Goal: Communication & Community: Participate in discussion

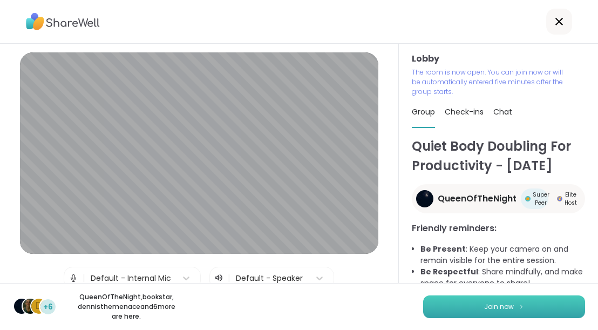
click at [476, 311] on button "Join now" at bounding box center [504, 306] width 162 height 23
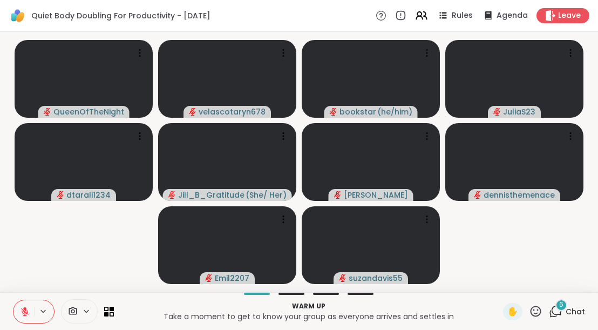
click at [571, 305] on div "6 Chat" at bounding box center [567, 311] width 36 height 17
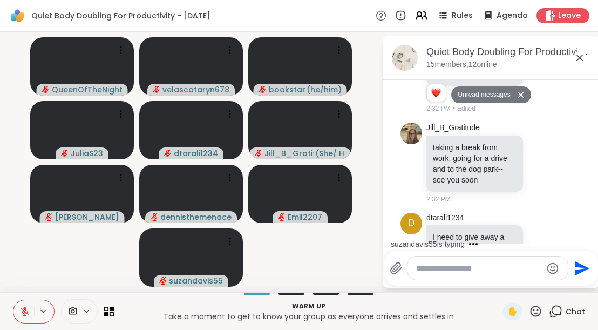
scroll to position [1551, 0]
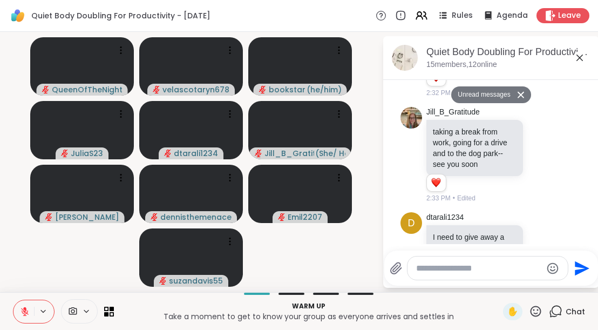
click at [494, 269] on textarea "Type your message" at bounding box center [479, 268] width 126 height 11
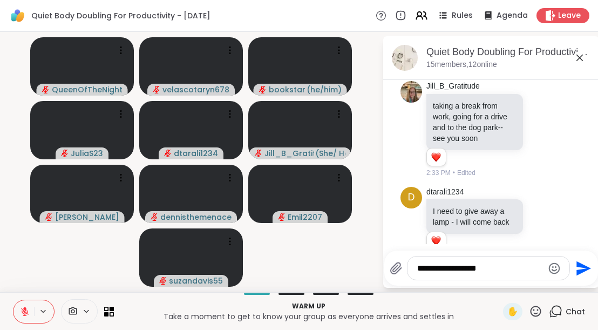
scroll to position [1641, 0]
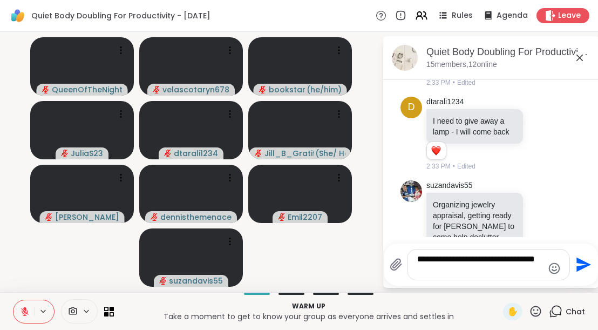
type textarea "**********"
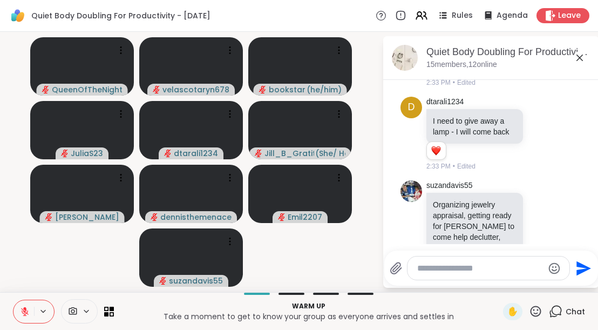
scroll to position [1710, 0]
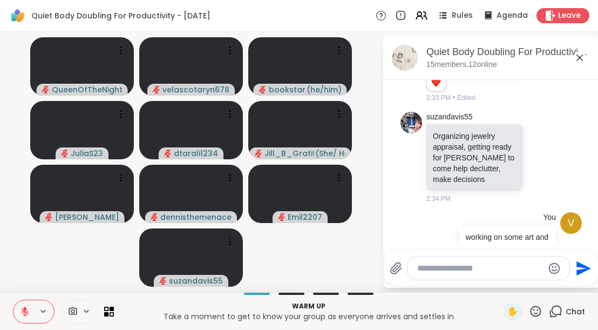
click at [581, 58] on icon at bounding box center [579, 57] width 13 height 13
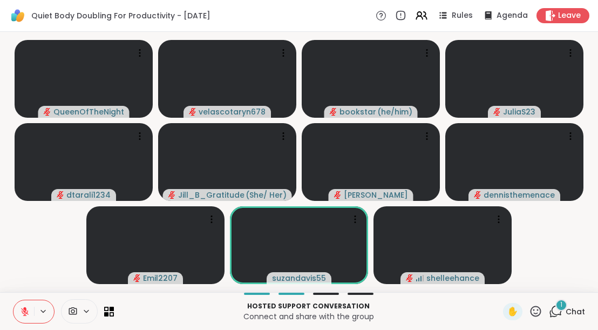
click at [578, 310] on span "Chat" at bounding box center [574, 311] width 19 height 11
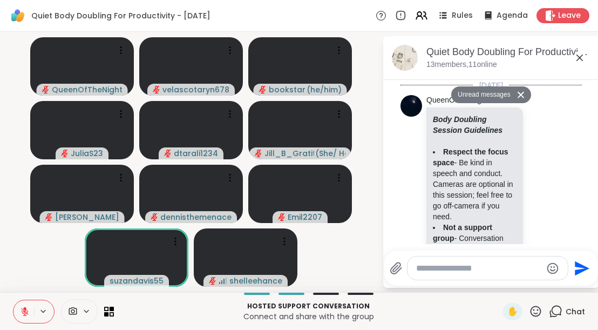
scroll to position [1973, 0]
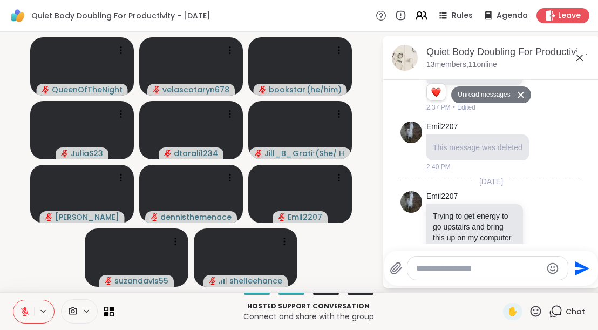
click at [579, 59] on icon at bounding box center [579, 57] width 13 height 13
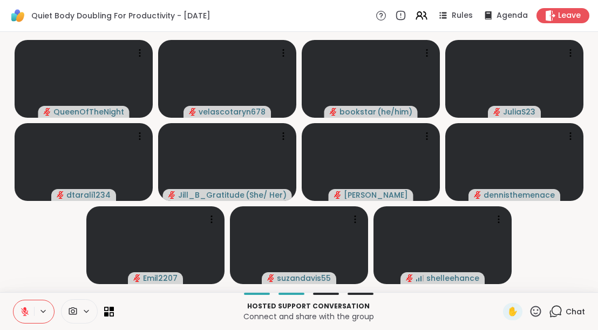
click at [562, 314] on icon at bounding box center [555, 310] width 13 height 13
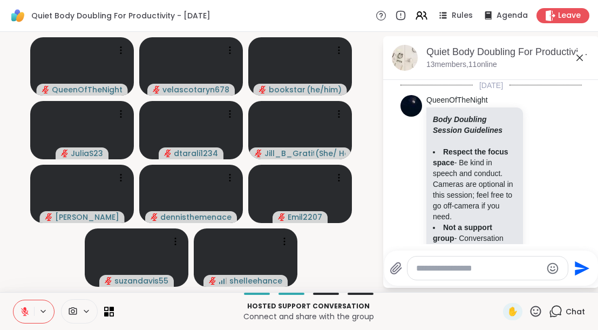
click at [469, 271] on textarea "Type your message" at bounding box center [479, 268] width 126 height 11
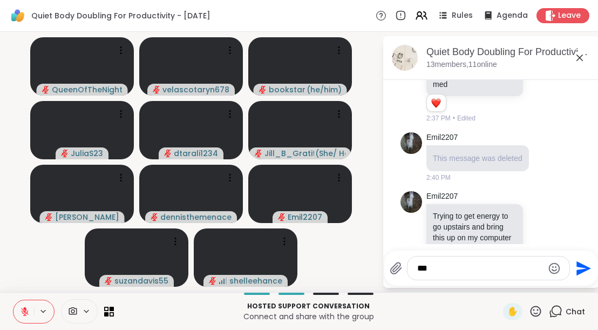
type textarea "***"
click at [579, 268] on icon "Send" at bounding box center [581, 267] width 17 height 17
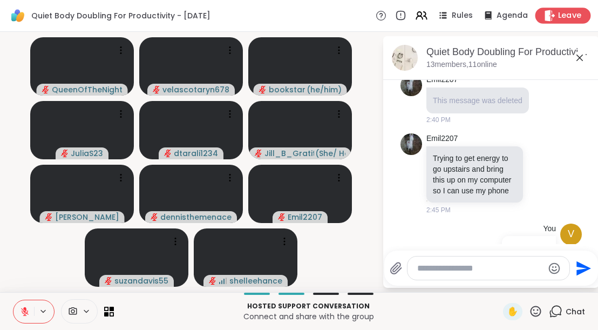
click at [561, 10] on span "Leave" at bounding box center [570, 15] width 24 height 11
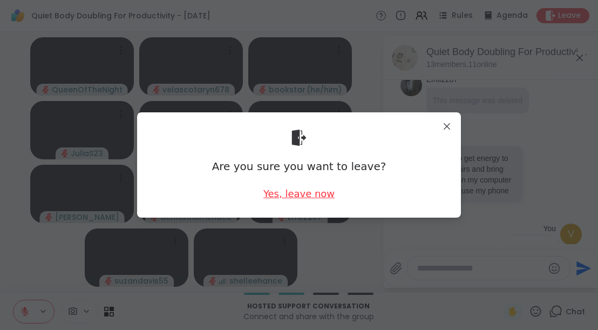
click at [305, 191] on div "Yes, leave now" at bounding box center [298, 193] width 71 height 13
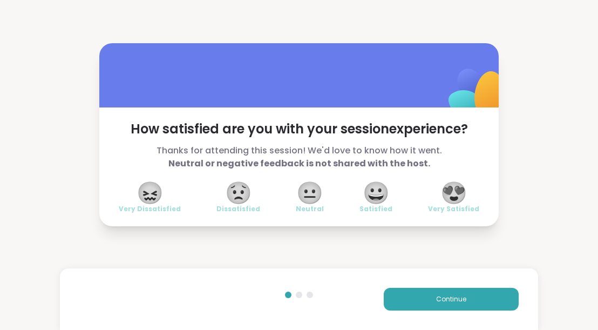
click at [456, 188] on span "😍" at bounding box center [453, 192] width 27 height 19
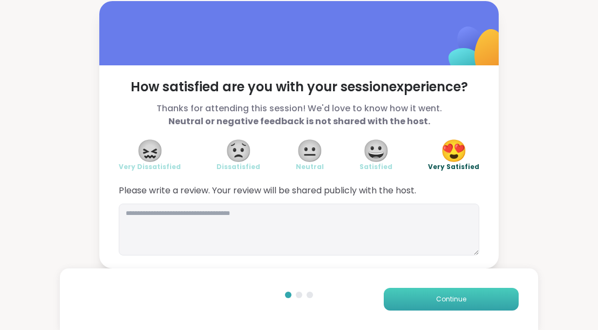
click at [450, 298] on span "Continue" at bounding box center [451, 299] width 30 height 10
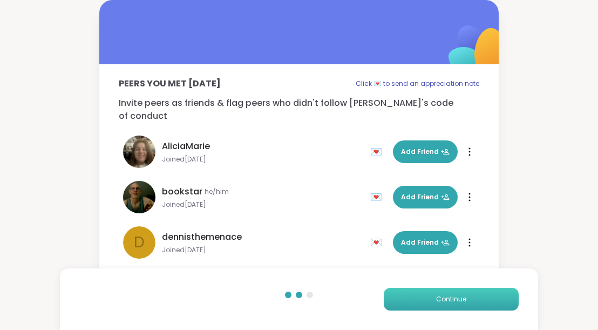
click at [450, 298] on span "Continue" at bounding box center [451, 299] width 30 height 10
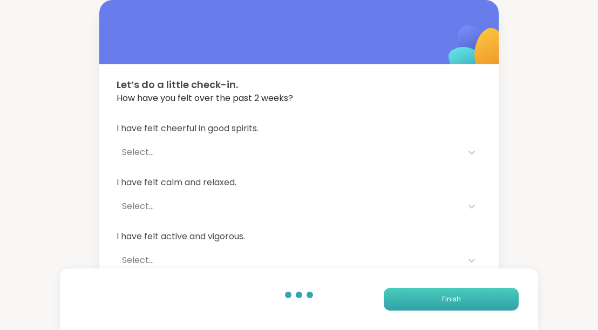
click at [450, 298] on span "Finish" at bounding box center [451, 299] width 19 height 10
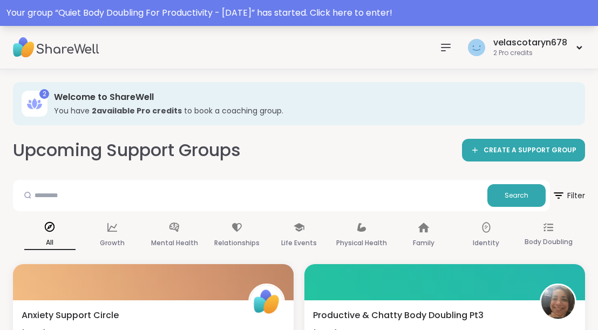
click at [386, 15] on div "Your group “ Quiet Body Doubling For Productivity - Monday ” has started. Click…" at bounding box center [298, 12] width 585 height 13
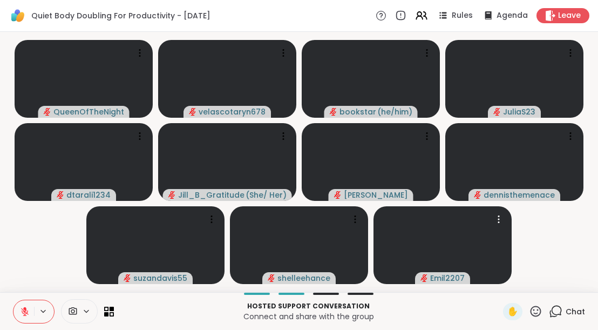
click at [563, 309] on div "Chat" at bounding box center [567, 311] width 36 height 17
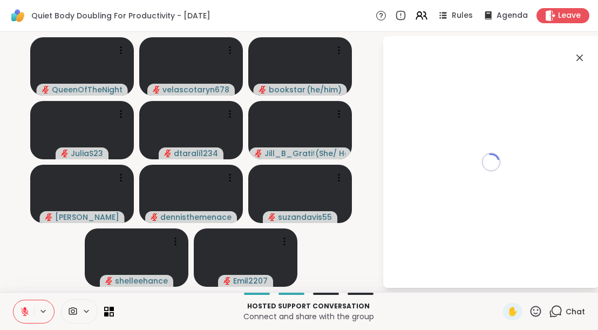
click at [430, 293] on div at bounding box center [308, 293] width 376 height 2
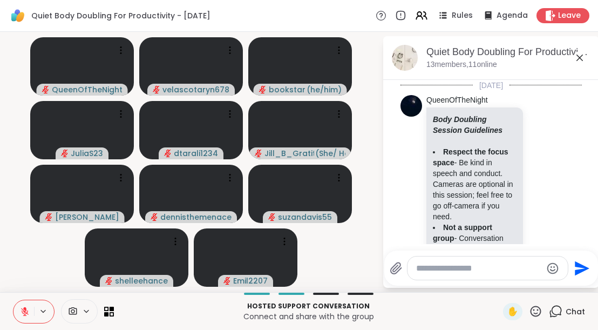
scroll to position [2019, 0]
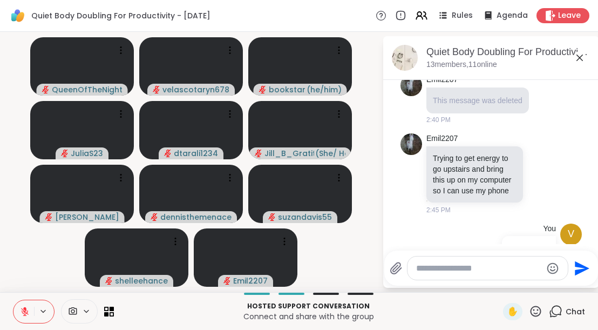
click at [577, 63] on icon at bounding box center [579, 57] width 13 height 13
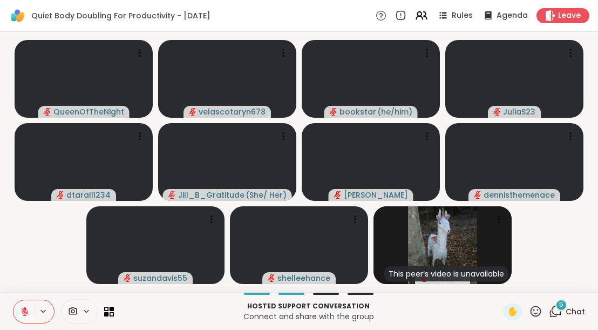
click at [560, 311] on icon at bounding box center [555, 310] width 13 height 13
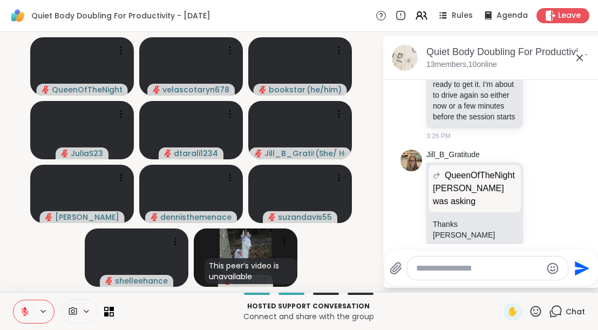
scroll to position [2652, 0]
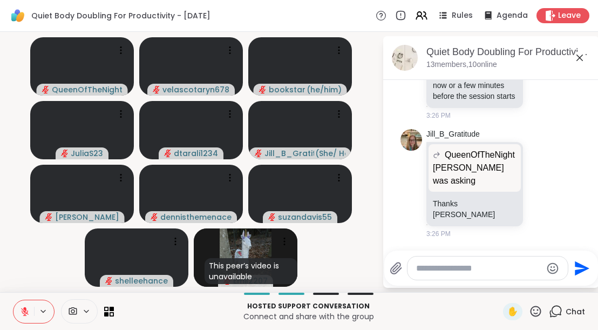
click at [462, 265] on textarea "Type your message" at bounding box center [479, 268] width 126 height 11
click at [498, 268] on textarea "Type your message" at bounding box center [479, 268] width 126 height 11
type textarea "***"
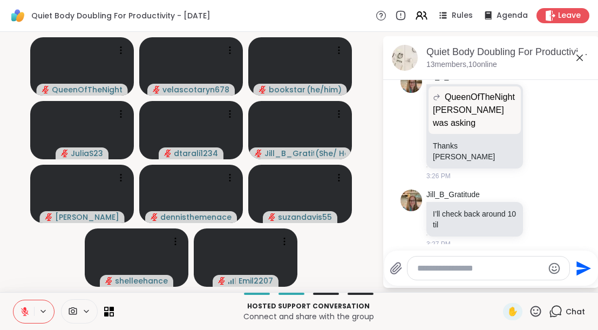
scroll to position [2777, 0]
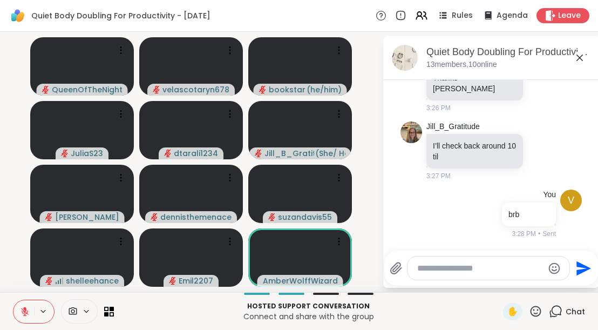
click at [24, 319] on button at bounding box center [23, 311] width 20 height 23
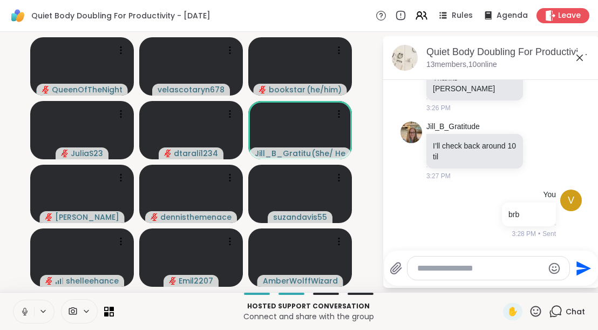
click at [31, 316] on button at bounding box center [23, 311] width 20 height 23
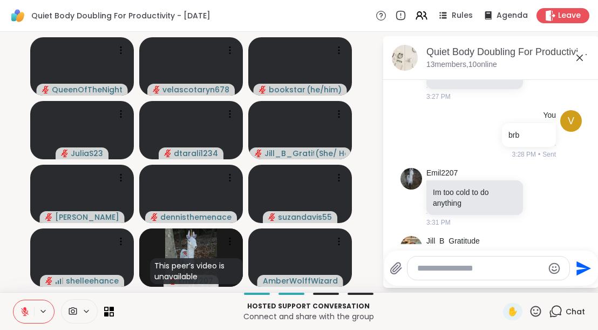
scroll to position [2872, 0]
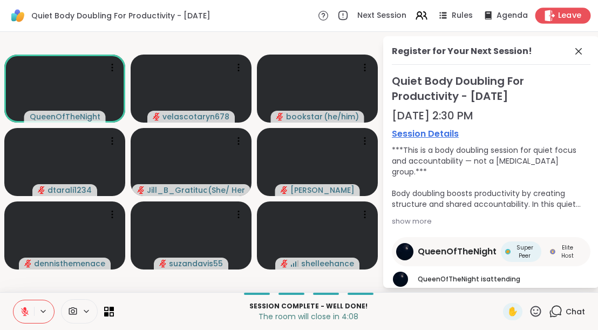
click at [564, 16] on span "Leave" at bounding box center [570, 15] width 24 height 11
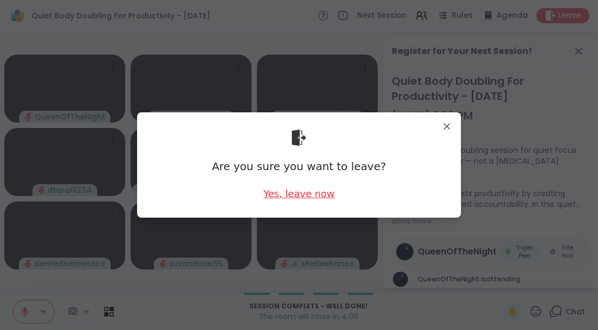
click at [318, 189] on div "Yes, leave now" at bounding box center [298, 193] width 71 height 13
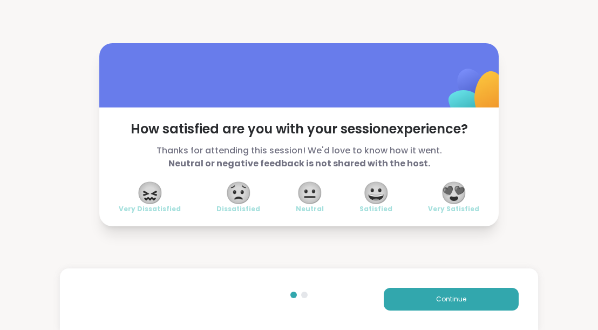
click at [456, 183] on span "😍" at bounding box center [453, 192] width 27 height 19
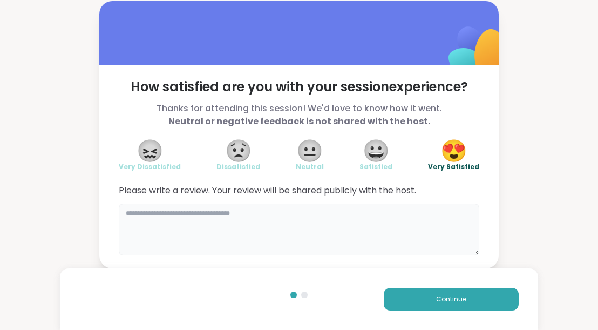
click at [449, 215] on textarea at bounding box center [299, 229] width 360 height 52
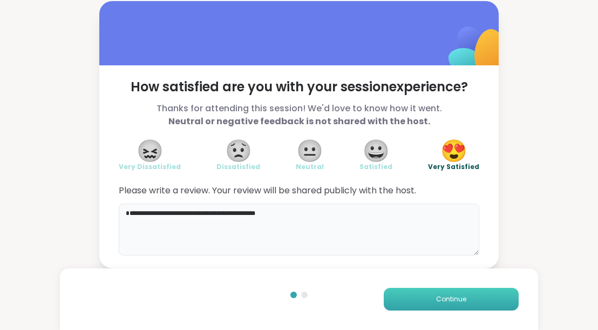
type textarea "**********"
click at [472, 301] on button "Continue" at bounding box center [451, 298] width 135 height 23
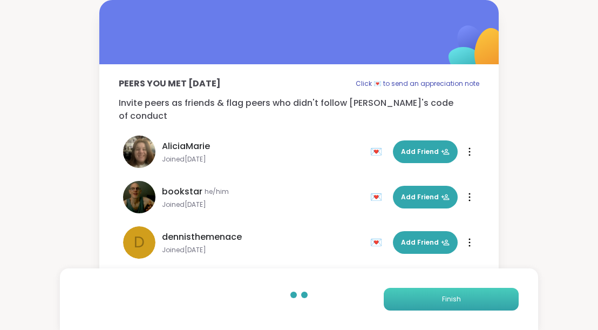
click at [460, 295] on button "Finish" at bounding box center [451, 298] width 135 height 23
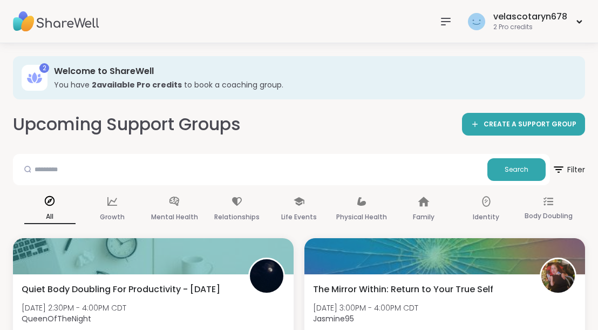
click at [443, 23] on icon at bounding box center [445, 21] width 13 height 13
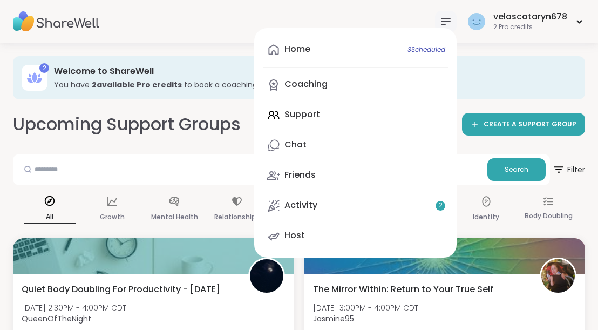
click at [334, 115] on div "Home 3 Scheduled Coaching Support Chat Friends Activity 2 Host" at bounding box center [355, 142] width 202 height 229
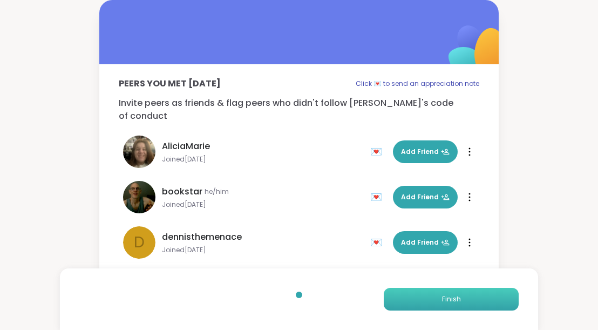
click at [417, 302] on button "Finish" at bounding box center [451, 298] width 135 height 23
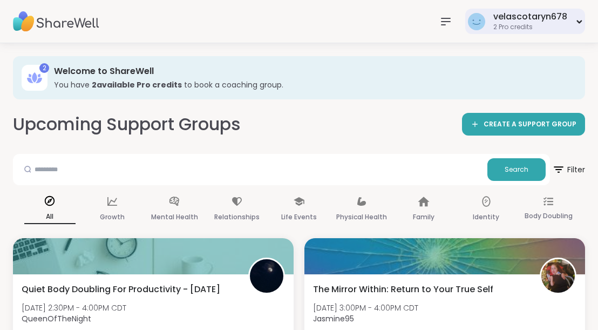
click at [529, 23] on div "2 Pro credits" at bounding box center [530, 27] width 74 height 9
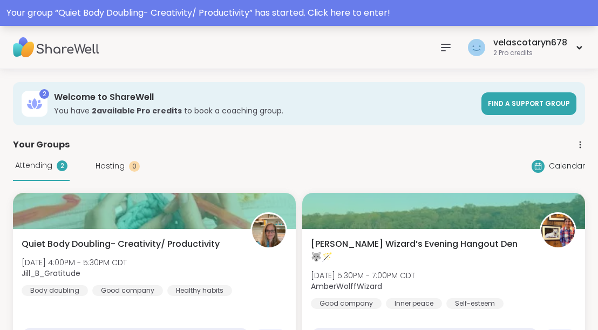
click at [331, 13] on div "Your group “ Quiet Body Doubling- Creativity/ Productivity ” has started. Click…" at bounding box center [298, 12] width 585 height 13
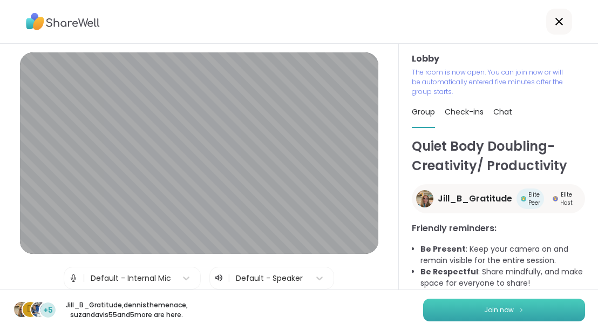
click at [453, 307] on button "Join now" at bounding box center [504, 309] width 162 height 23
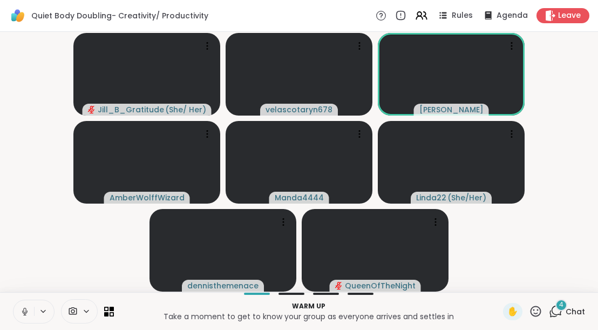
click at [23, 308] on icon at bounding box center [25, 311] width 10 height 10
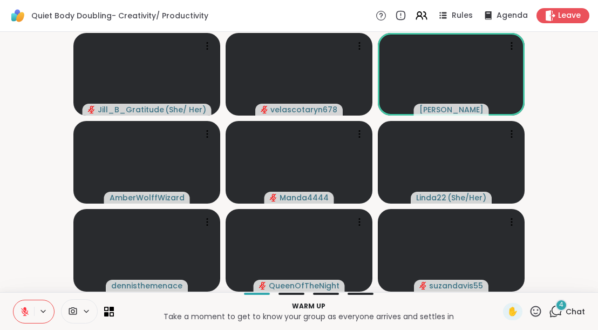
click at [577, 309] on span "Chat" at bounding box center [574, 311] width 19 height 11
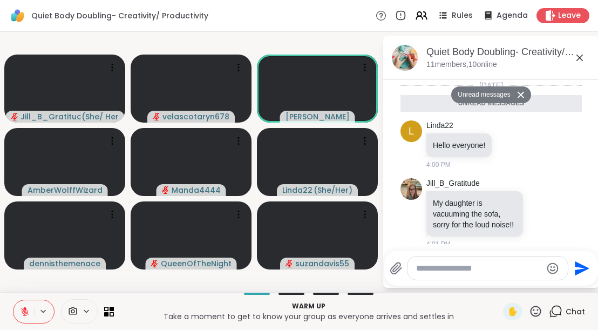
scroll to position [182, 0]
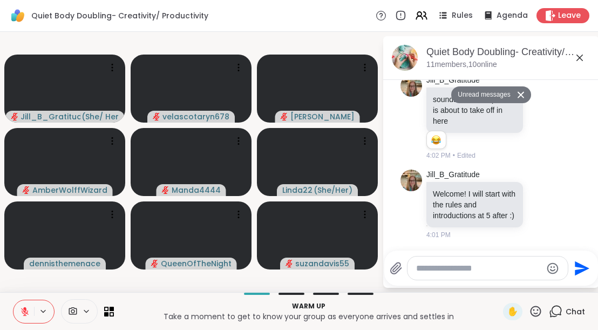
click at [579, 56] on icon at bounding box center [579, 57] width 13 height 13
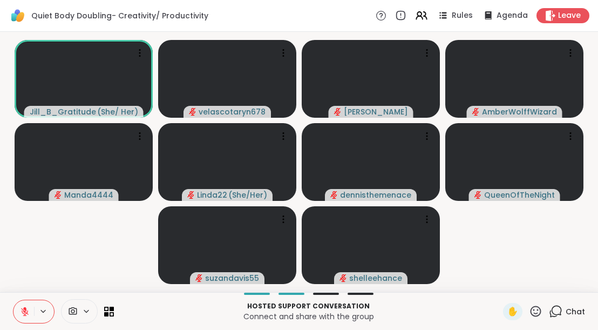
click at [28, 305] on button at bounding box center [23, 311] width 20 height 23
click at [21, 303] on button at bounding box center [23, 311] width 20 height 23
click at [563, 301] on span "4" at bounding box center [561, 304] width 4 height 9
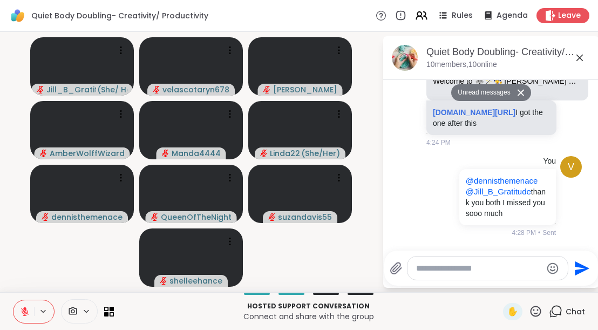
scroll to position [882, 0]
click at [484, 264] on textarea "Type your message" at bounding box center [479, 268] width 126 height 11
click at [449, 264] on textarea "Type your message" at bounding box center [479, 268] width 126 height 11
type textarea "***"
click at [581, 269] on icon "Send" at bounding box center [583, 268] width 15 height 15
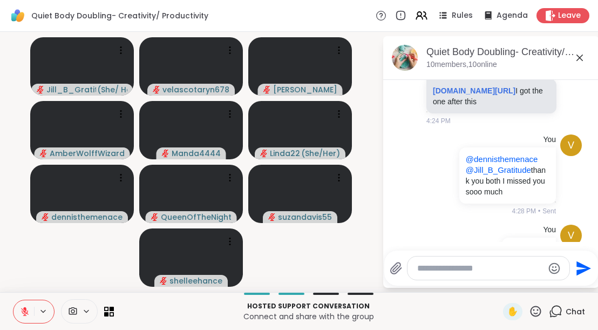
scroll to position [939, 0]
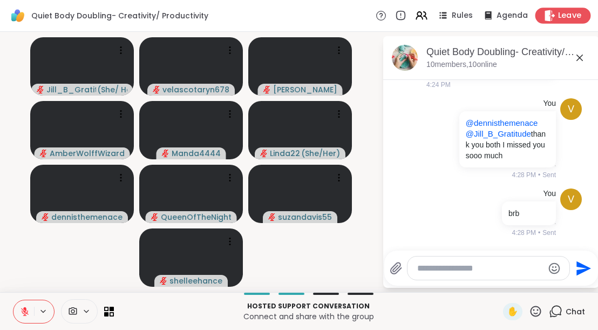
click at [571, 13] on span "Leave" at bounding box center [570, 15] width 24 height 11
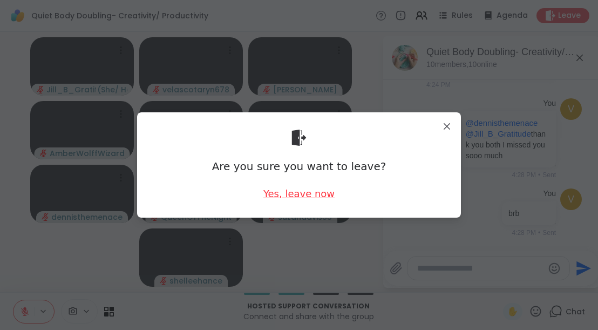
click at [312, 190] on div "Yes, leave now" at bounding box center [298, 193] width 71 height 13
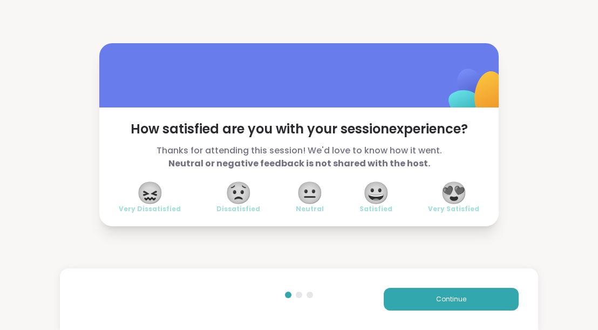
click at [455, 190] on span "😍" at bounding box center [453, 192] width 27 height 19
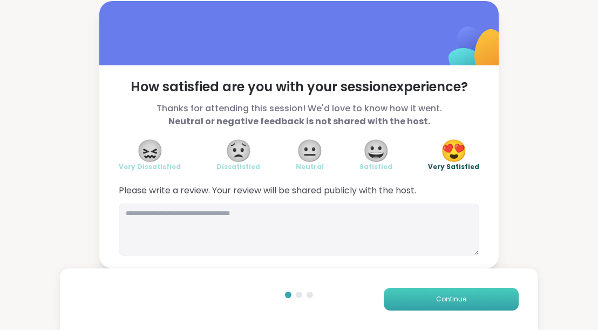
click at [434, 307] on button "Continue" at bounding box center [451, 298] width 135 height 23
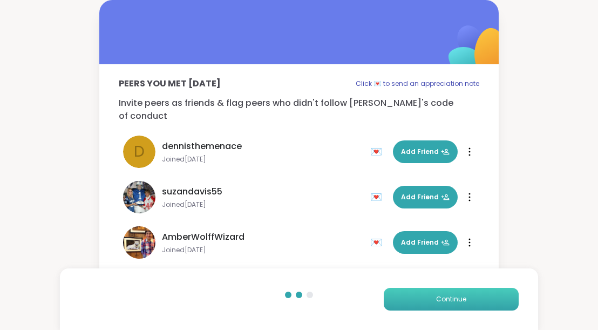
click at [440, 302] on span "Continue" at bounding box center [451, 299] width 30 height 10
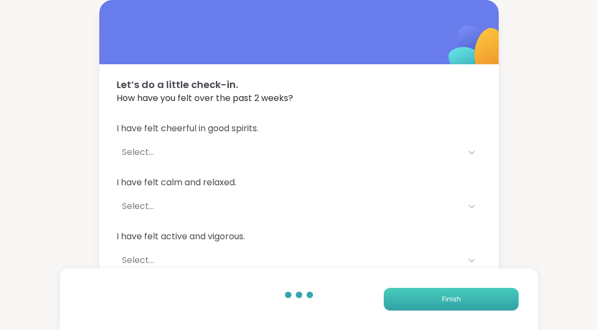
click at [440, 302] on button "Finish" at bounding box center [451, 298] width 135 height 23
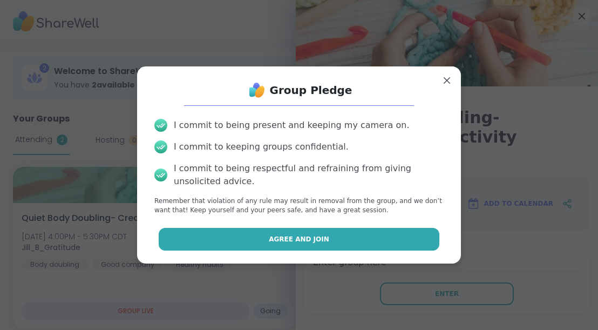
click at [408, 242] on button "Agree and Join" at bounding box center [299, 239] width 281 height 23
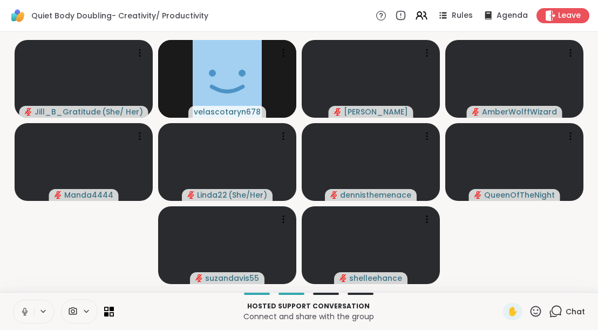
click at [22, 308] on icon at bounding box center [25, 311] width 10 height 10
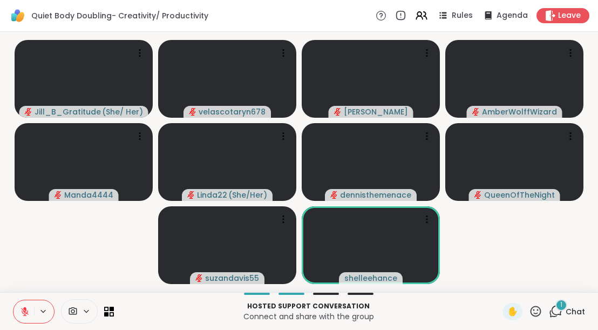
click at [21, 306] on icon at bounding box center [25, 311] width 10 height 10
click at [565, 311] on div "1 Chat" at bounding box center [567, 311] width 36 height 17
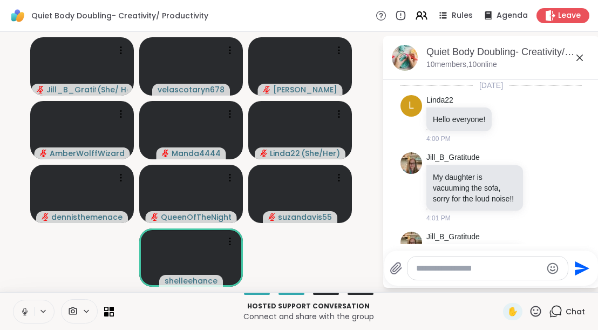
scroll to position [1049, 0]
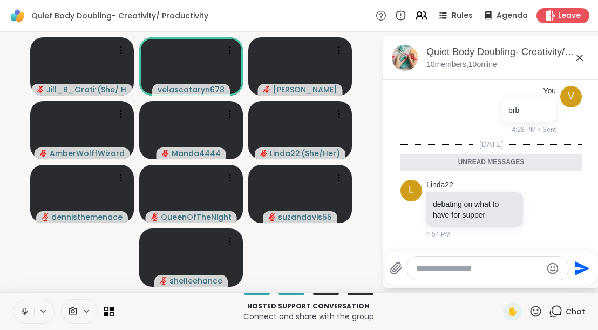
click at [581, 63] on icon at bounding box center [579, 57] width 13 height 13
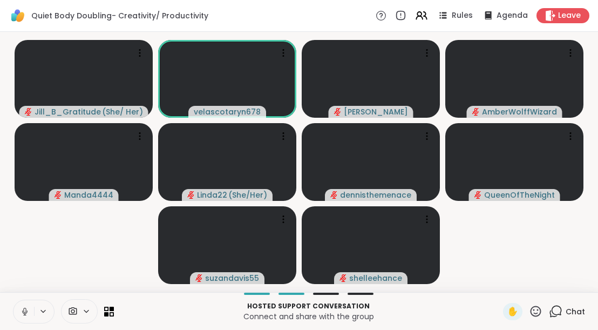
click at [29, 314] on icon at bounding box center [25, 311] width 10 height 10
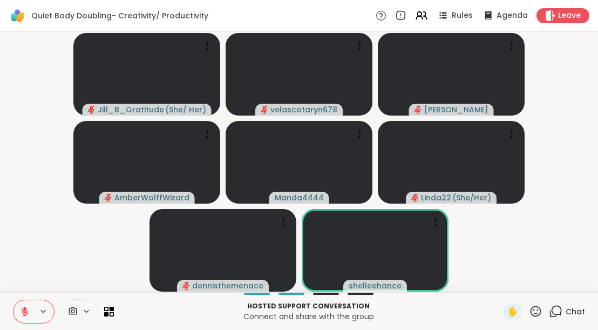
click at [562, 311] on icon at bounding box center [556, 310] width 10 height 10
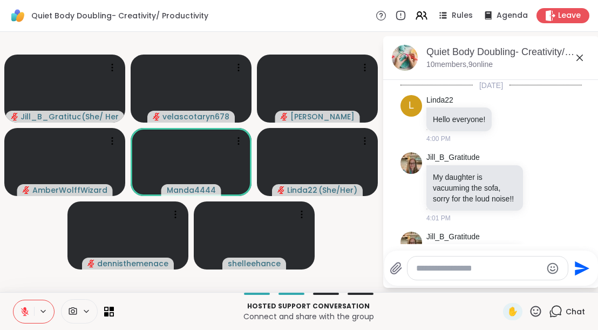
scroll to position [1012, 0]
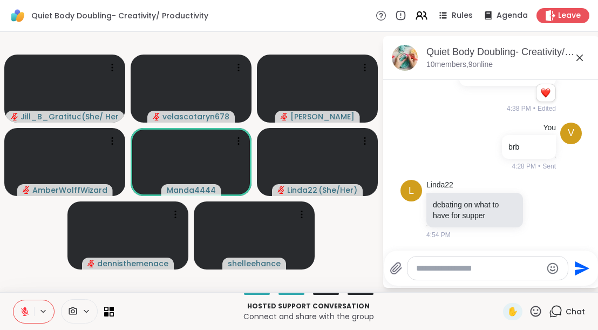
click at [441, 268] on textarea "Type your message" at bounding box center [479, 268] width 126 height 11
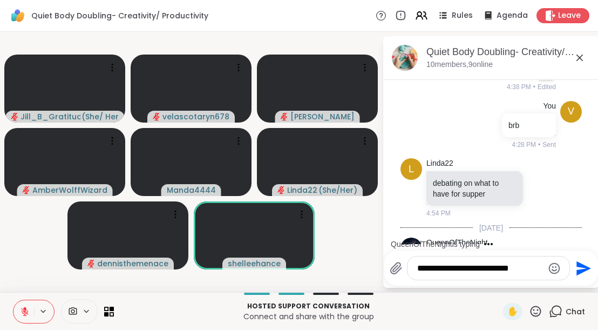
scroll to position [1091, 0]
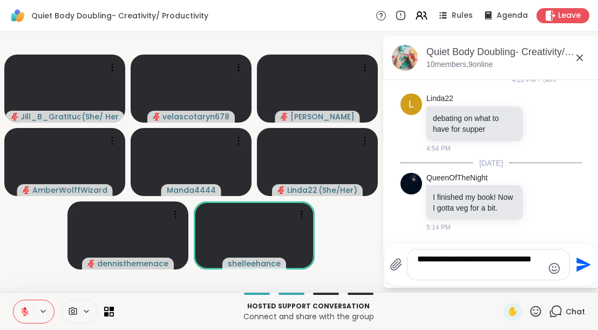
type textarea "**********"
click at [572, 254] on div "**********" at bounding box center [490, 264] width 203 height 31
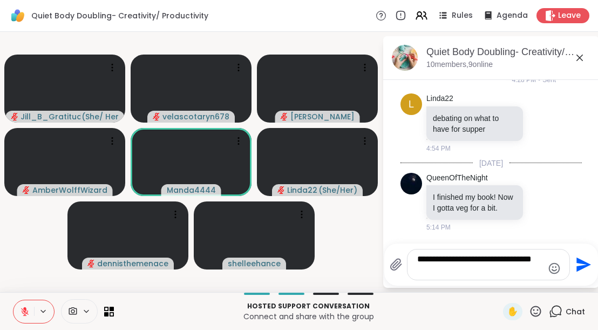
click at [579, 274] on button "Send" at bounding box center [582, 264] width 24 height 24
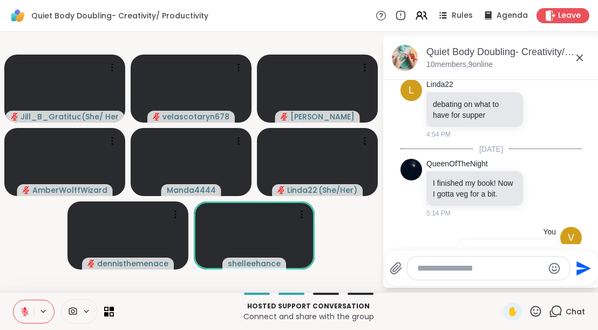
scroll to position [1160, 0]
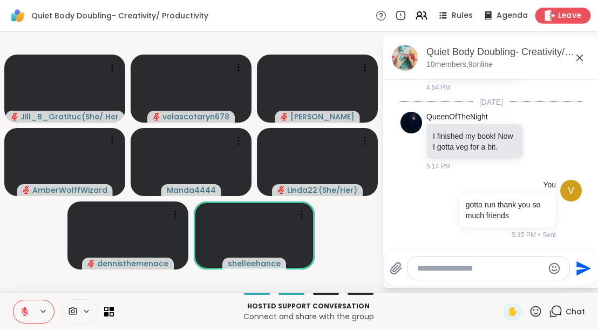
click at [572, 18] on span "Leave" at bounding box center [570, 15] width 24 height 11
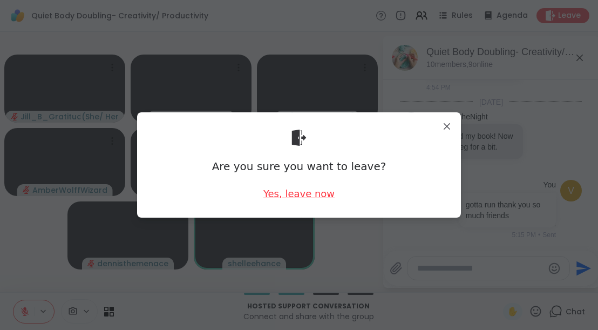
click at [328, 196] on div "Yes, leave now" at bounding box center [298, 193] width 71 height 13
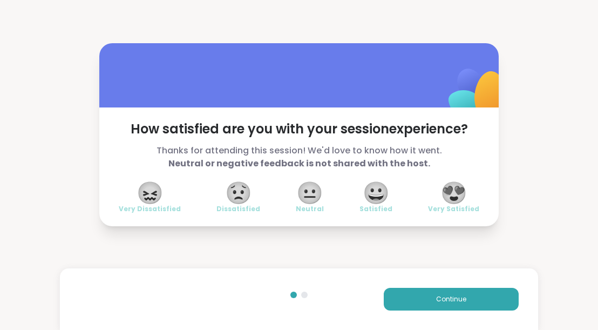
click at [453, 198] on span "😍" at bounding box center [453, 192] width 27 height 19
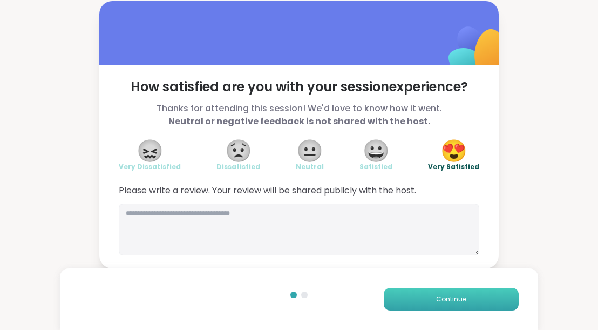
click at [442, 298] on span "Continue" at bounding box center [451, 299] width 30 height 10
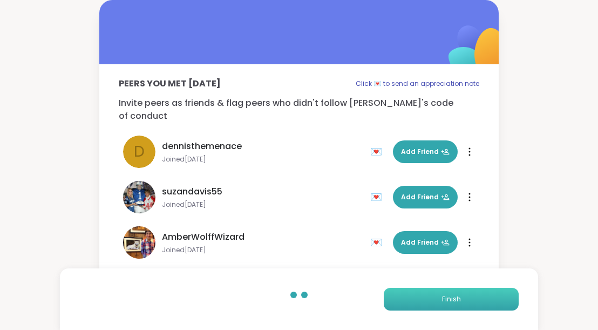
click at [441, 296] on button "Finish" at bounding box center [451, 298] width 135 height 23
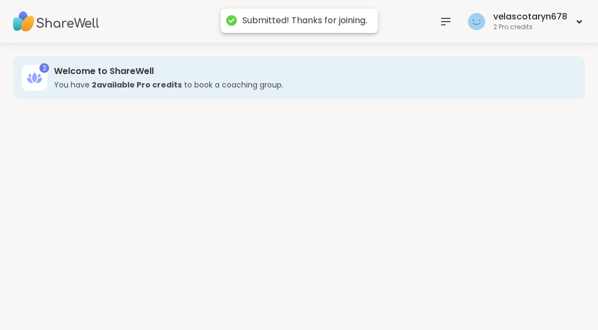
click at [443, 298] on div "2 Welcome to ShareWell You have 2 available Pro credit s to book a coaching gro…" at bounding box center [299, 186] width 598 height 286
